Goal: Task Accomplishment & Management: Use online tool/utility

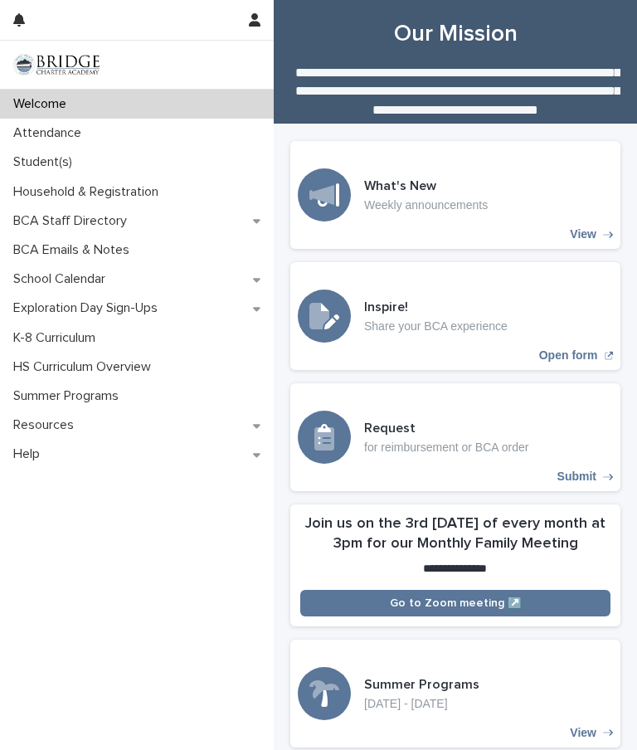
click at [83, 129] on p "Attendance" at bounding box center [51, 133] width 88 height 16
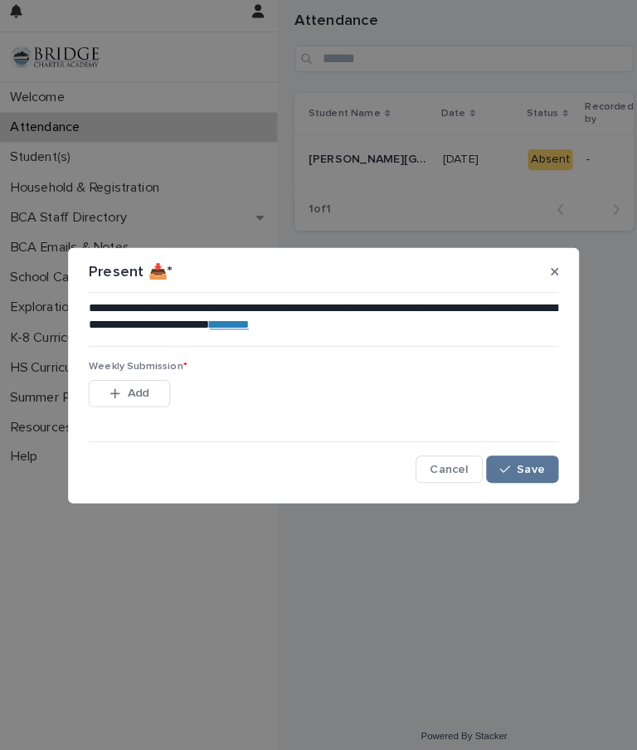
click at [136, 386] on span "Add" at bounding box center [138, 392] width 21 height 12
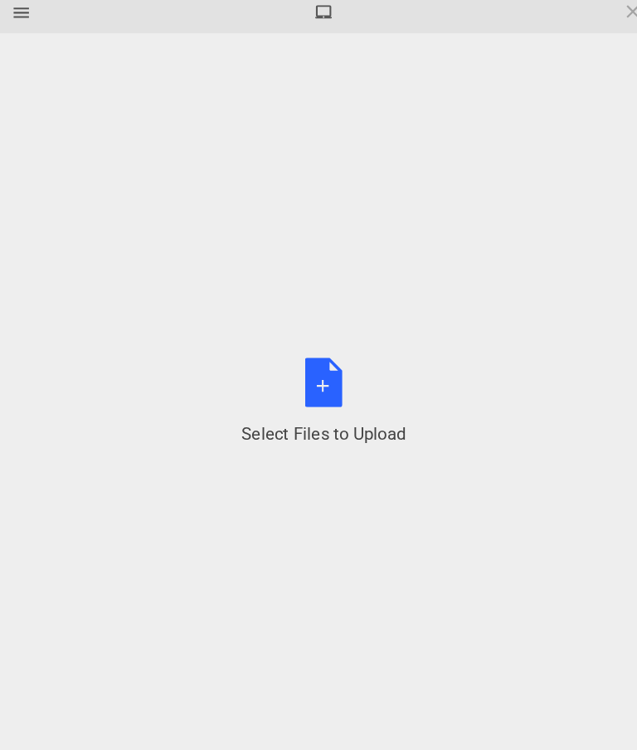
click at [310, 385] on div "Select Files to Upload or Drag and Drop, Copy and Paste Files" at bounding box center [319, 399] width 160 height 85
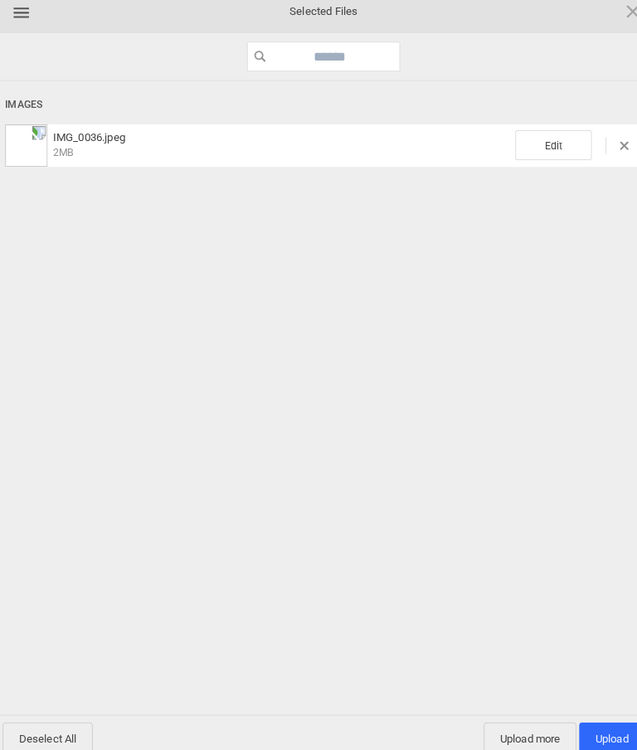
click at [590, 722] on span "Upload 1" at bounding box center [599, 728] width 32 height 12
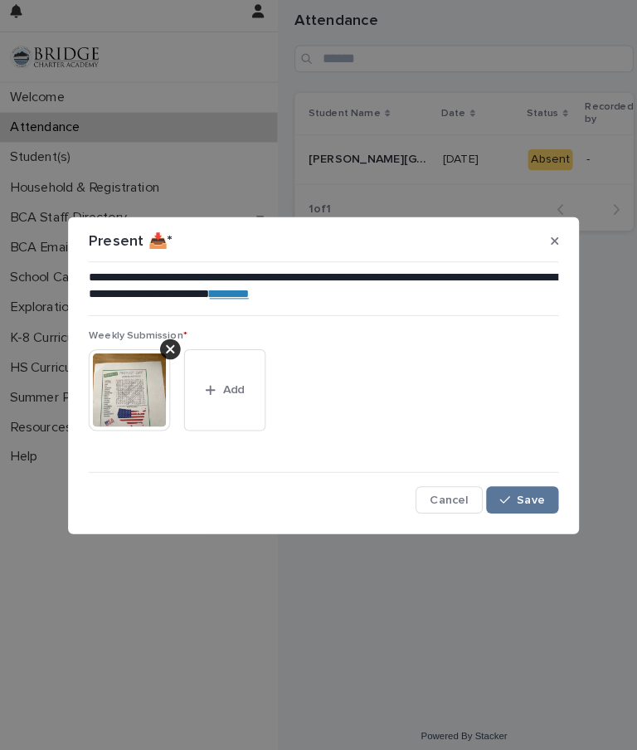
click at [521, 490] on span "Save" at bounding box center [520, 496] width 27 height 12
